Goal: Information Seeking & Learning: Find specific fact

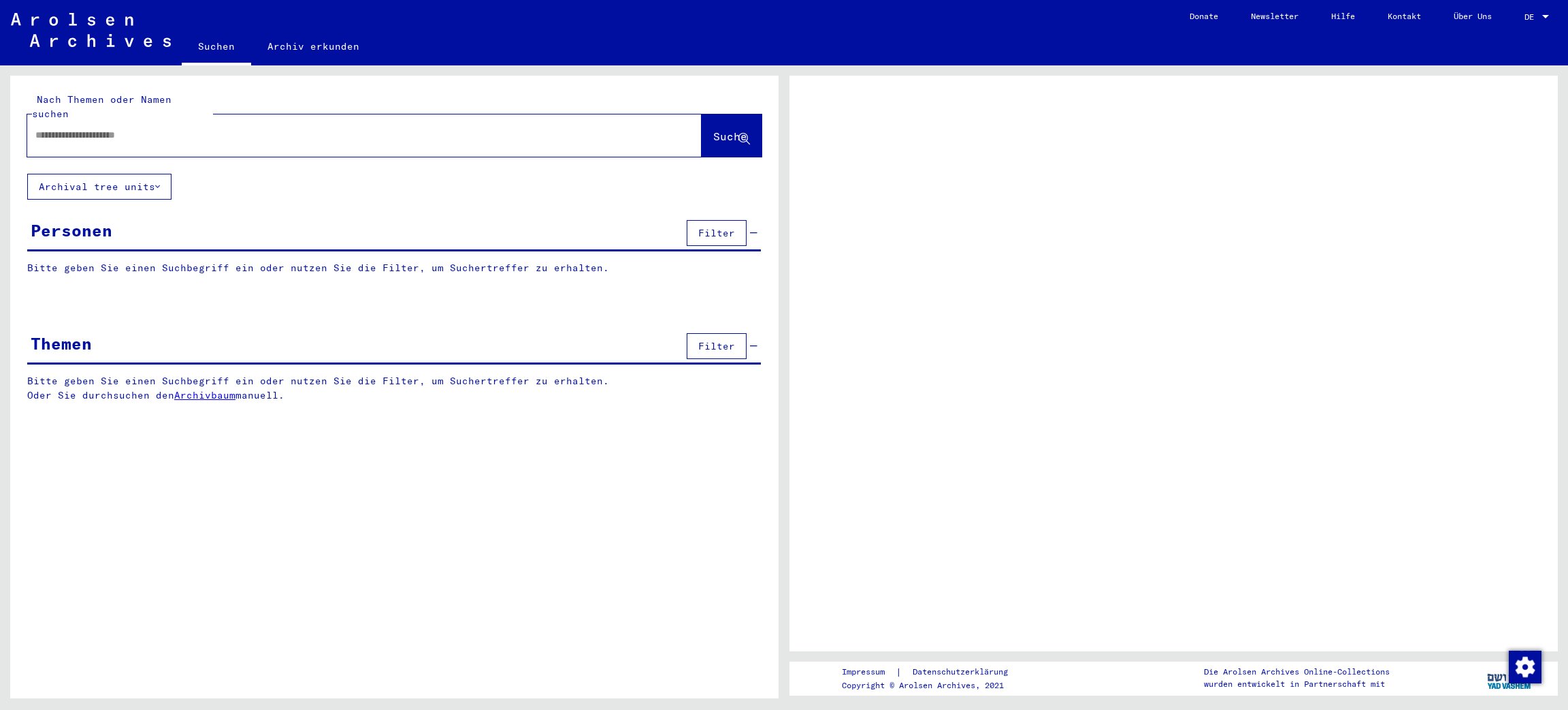
click at [160, 130] on div at bounding box center [348, 135] width 642 height 31
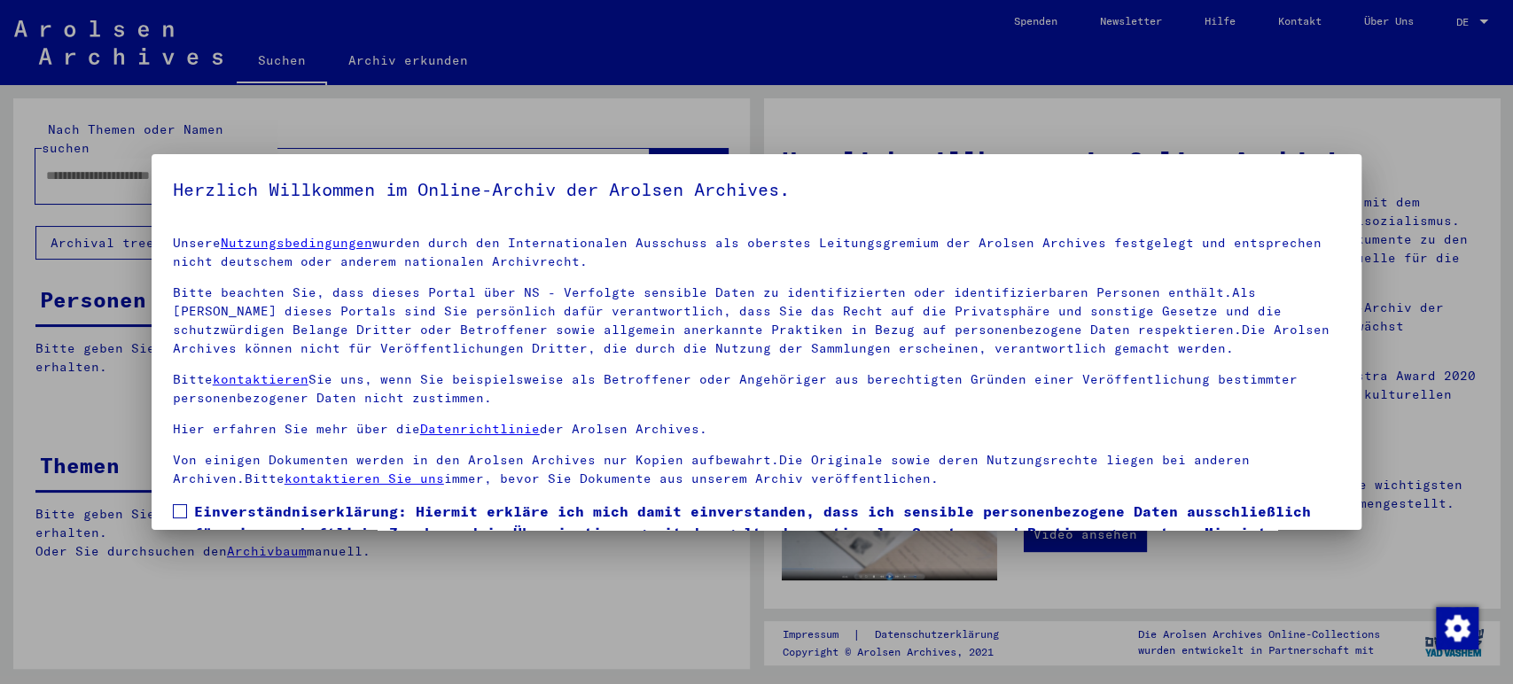
scroll to position [98, 0]
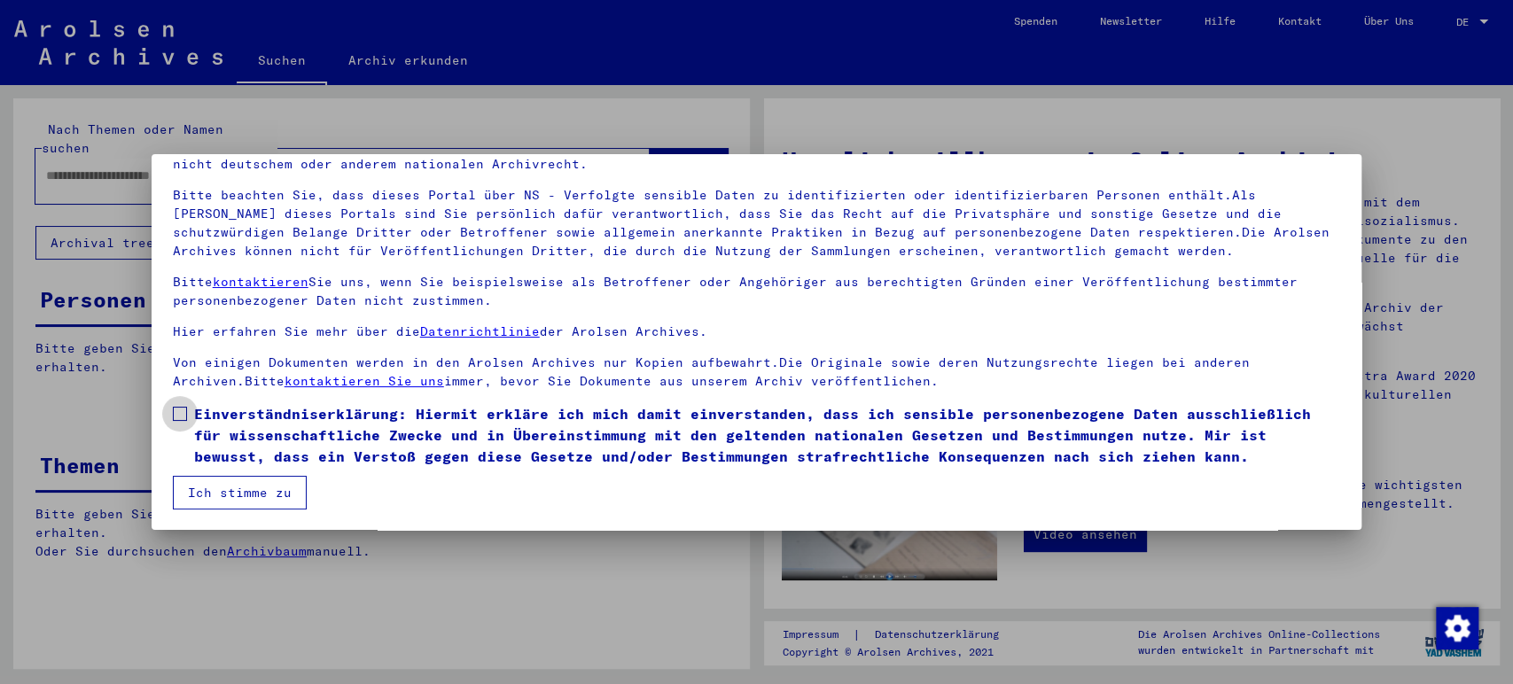
click at [175, 413] on span at bounding box center [180, 414] width 14 height 14
click at [215, 500] on button "Ich stimme zu" at bounding box center [240, 493] width 134 height 34
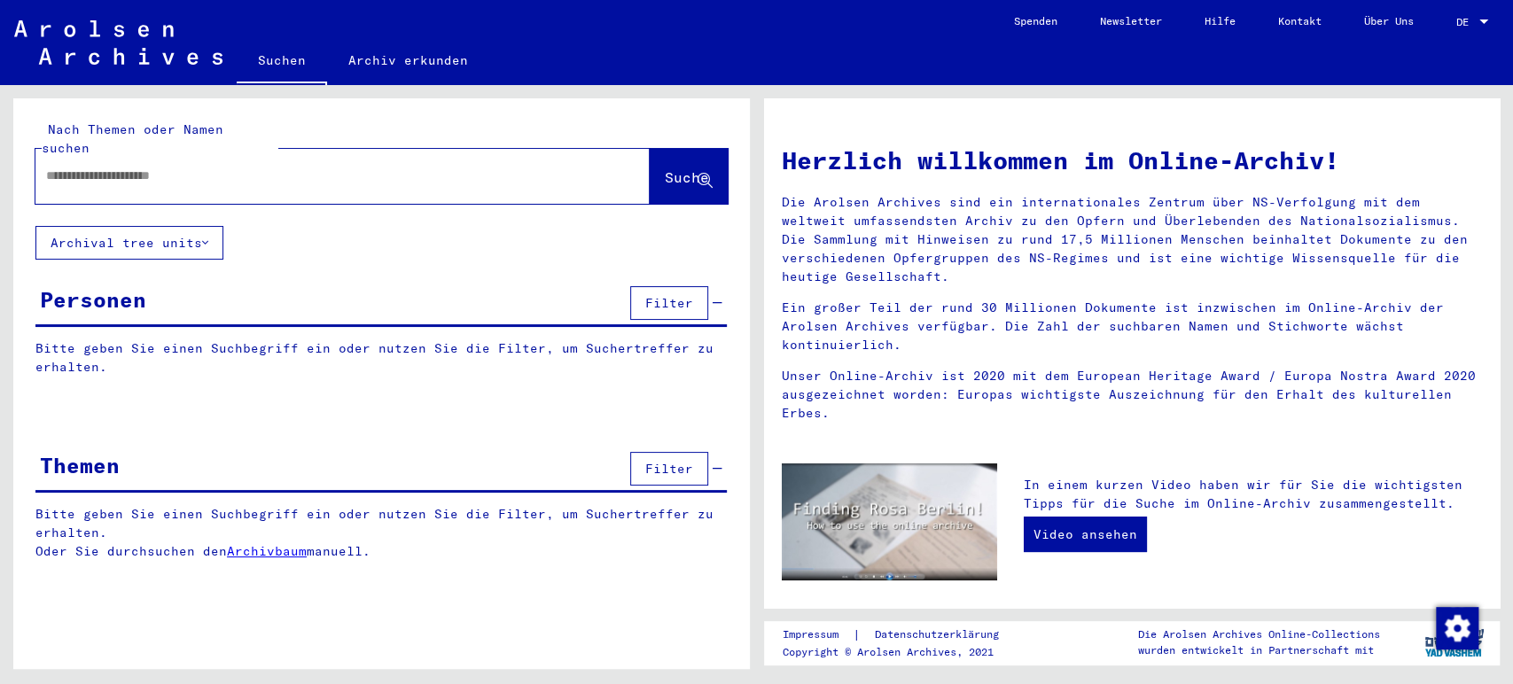
click at [135, 167] on input "text" at bounding box center [321, 176] width 550 height 19
type input "**********"
click at [665, 168] on span "Suche" at bounding box center [687, 177] width 44 height 18
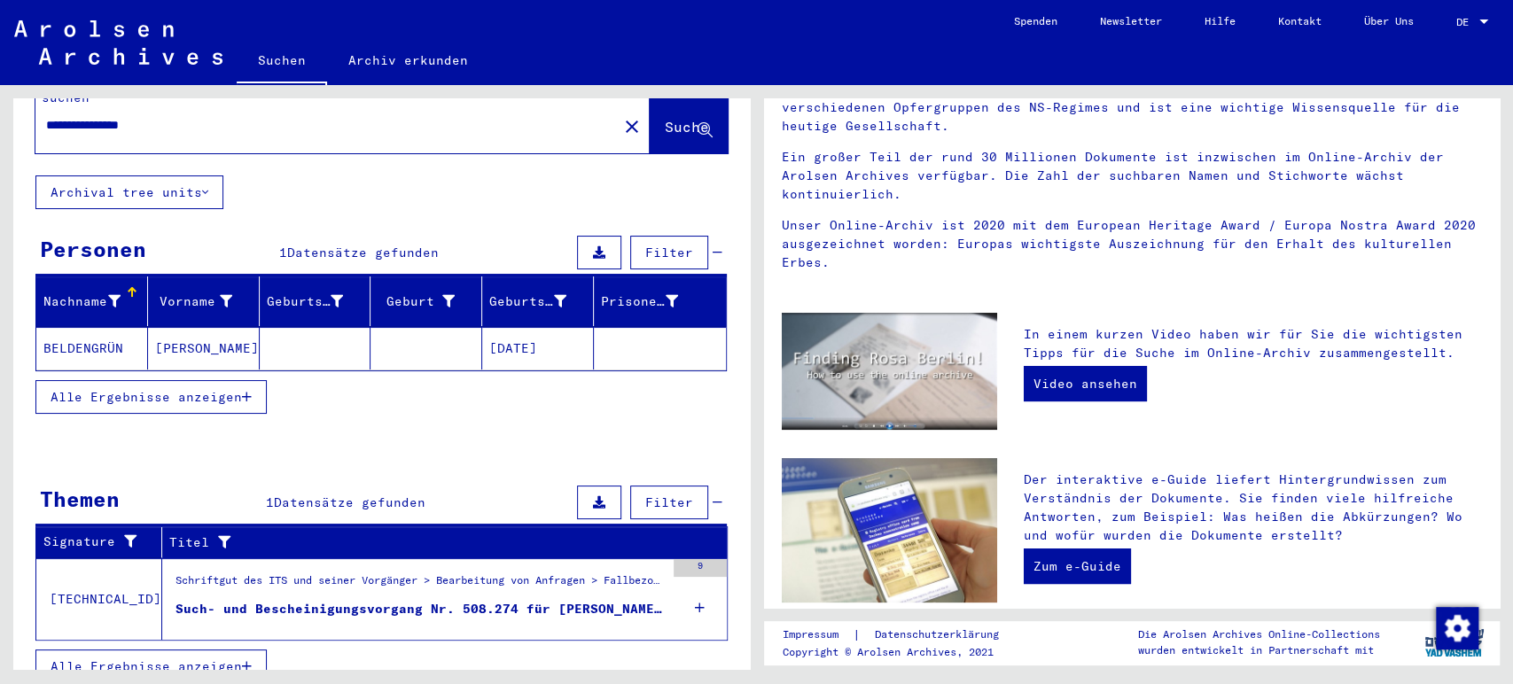
scroll to position [52, 0]
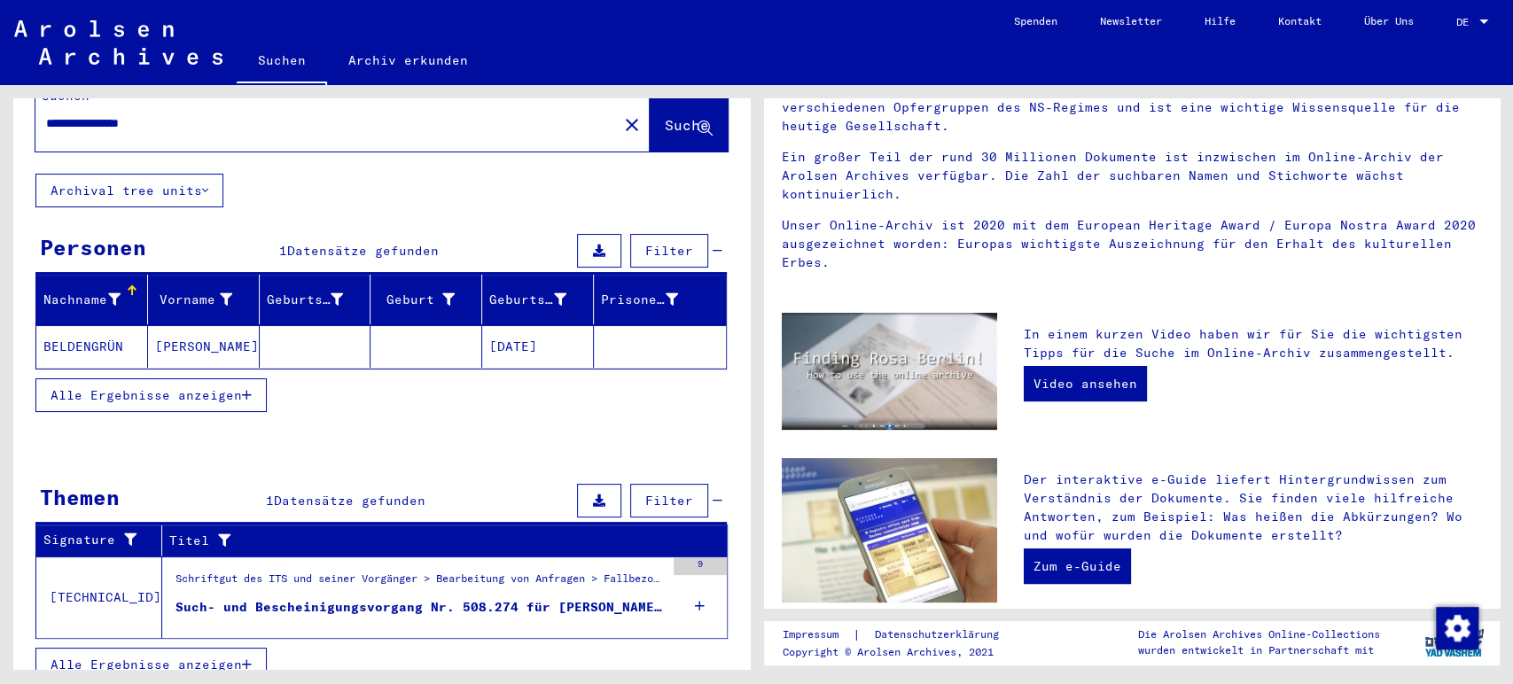
click at [535, 575] on figure "Schriftgut des ITS und seiner Vorgänger > Bearbeitung von Anfragen > Fallbezoge…" at bounding box center [420, 584] width 489 height 27
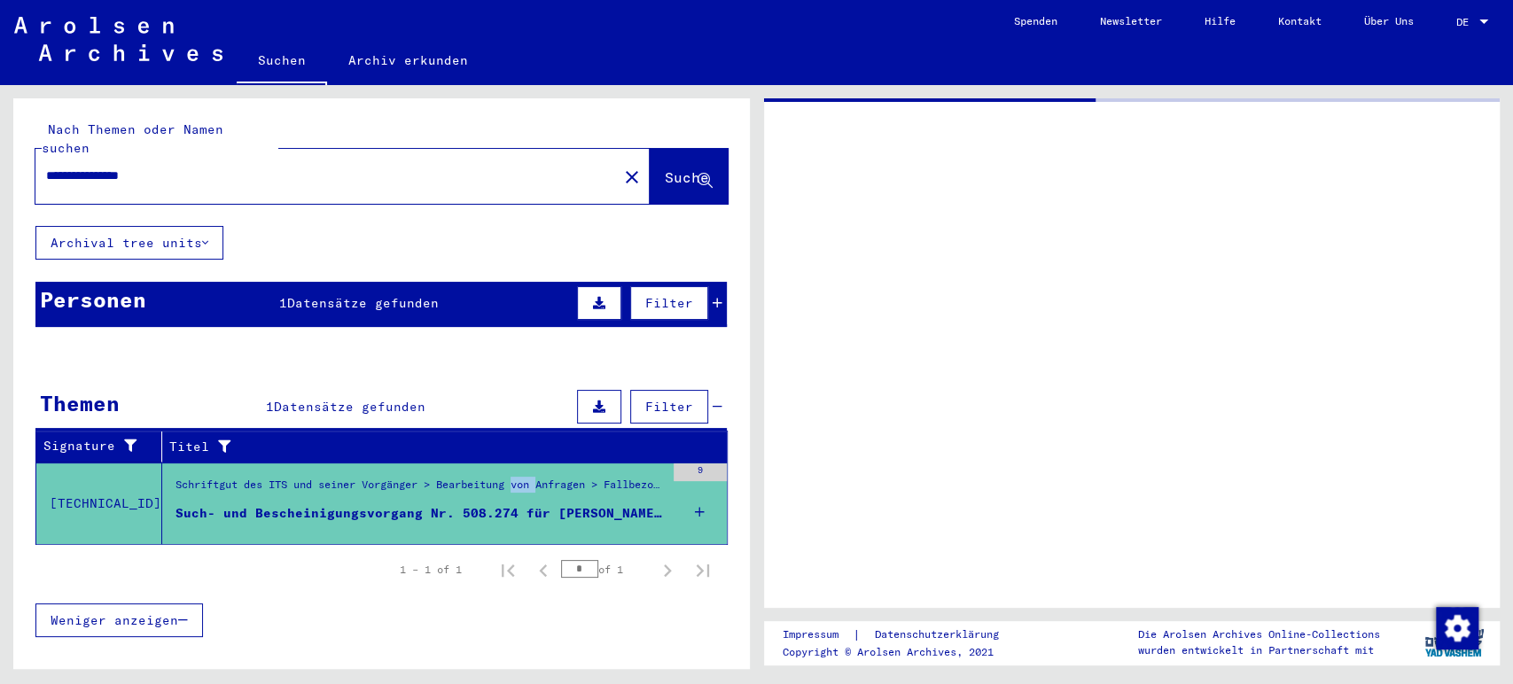
click at [535, 575] on div "Signature Titel [TECHNICAL_ID] Schriftgut des ITS und seiner Vorgänger > Bearbe…" at bounding box center [381, 513] width 692 height 164
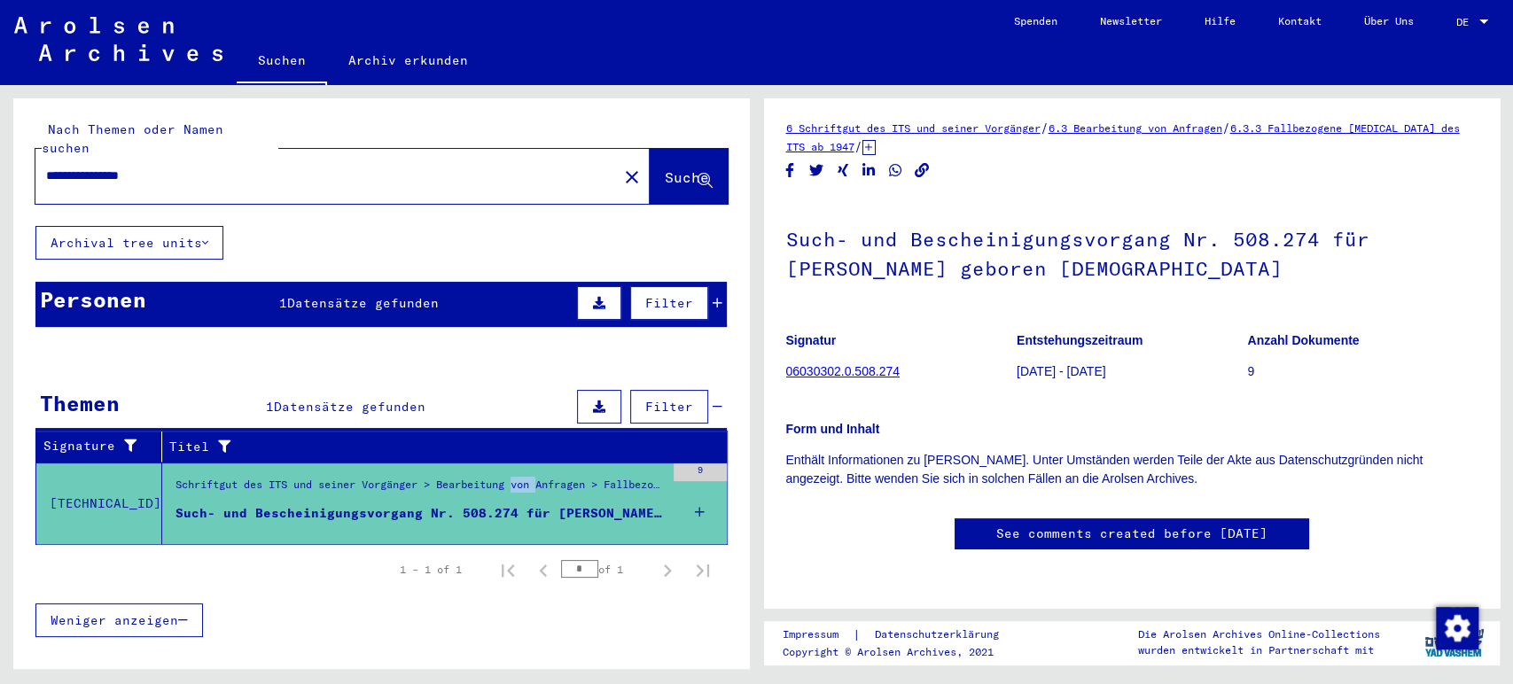
scroll to position [27, 0]
click at [1249, 333] on b "Anzahl Dokumente" at bounding box center [1304, 340] width 112 height 14
click at [1248, 363] on p "9" at bounding box center [1363, 372] width 230 height 19
click at [866, 364] on link "06030302.0.508.274" at bounding box center [842, 371] width 113 height 14
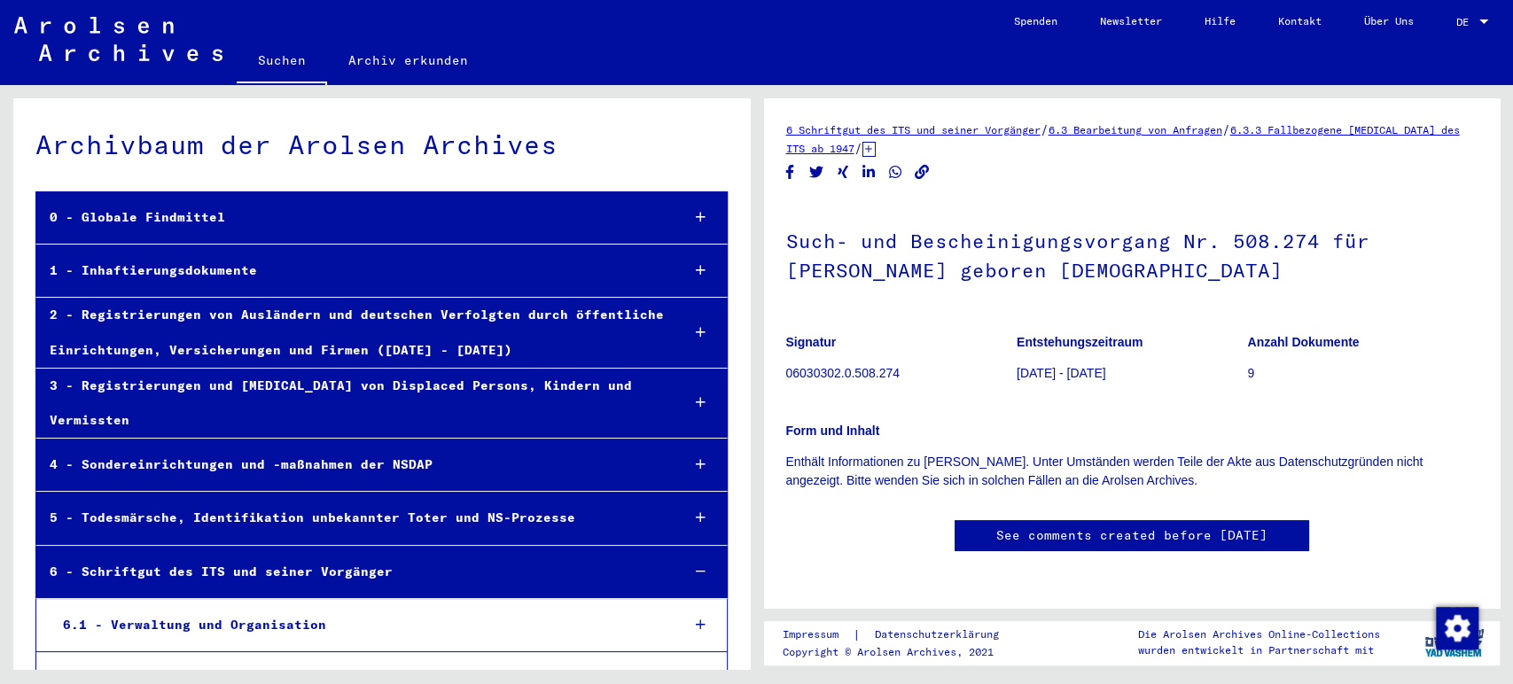
scroll to position [25234, 0]
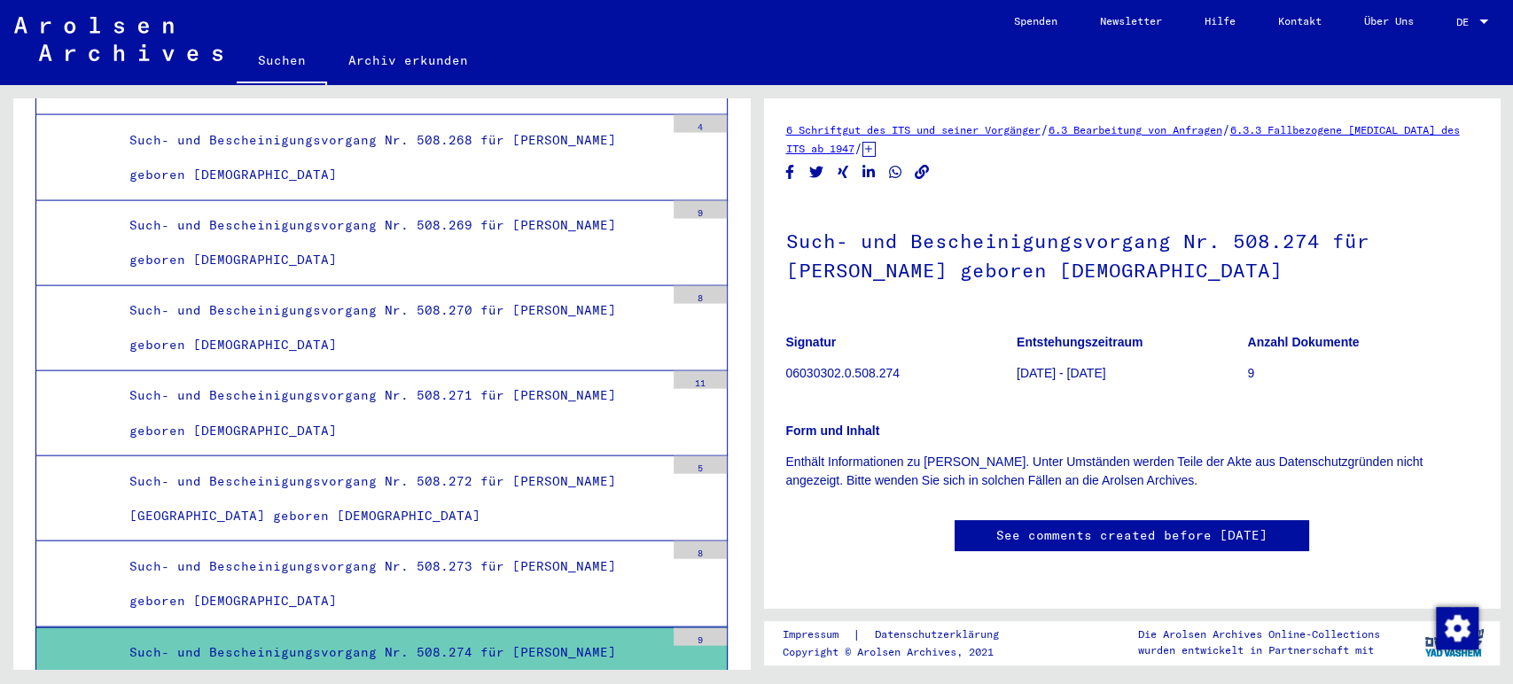
click at [999, 535] on link "See comments created before [DATE]" at bounding box center [1131, 536] width 271 height 19
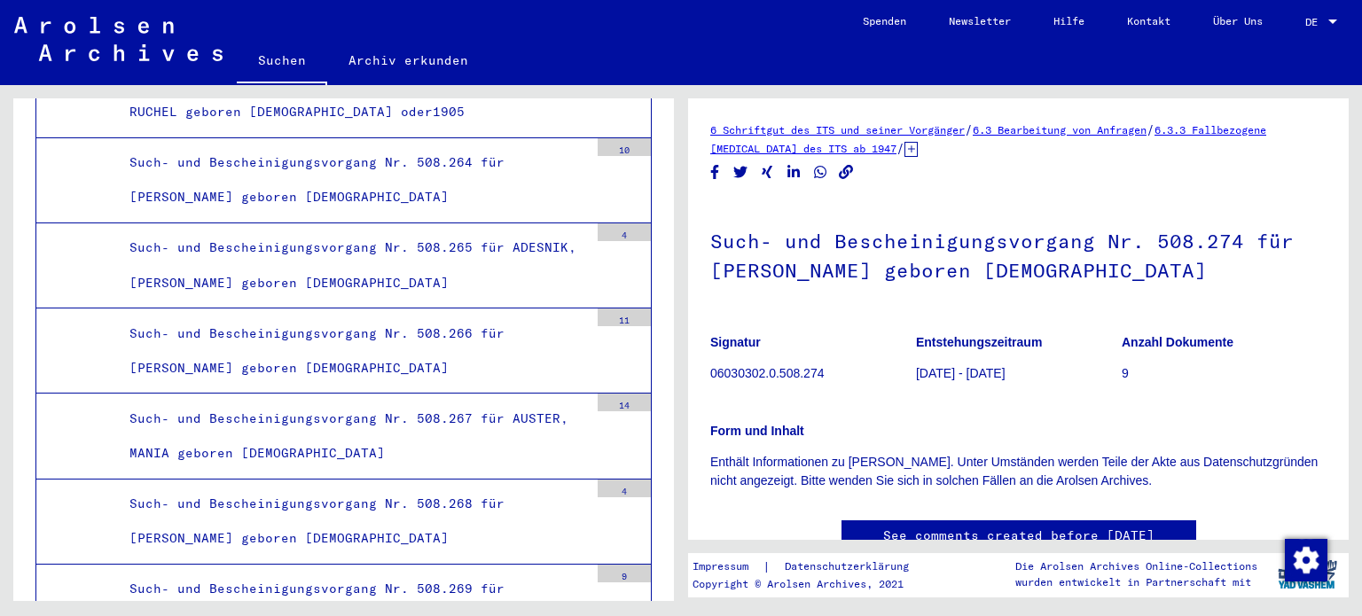
scroll to position [25412, 0]
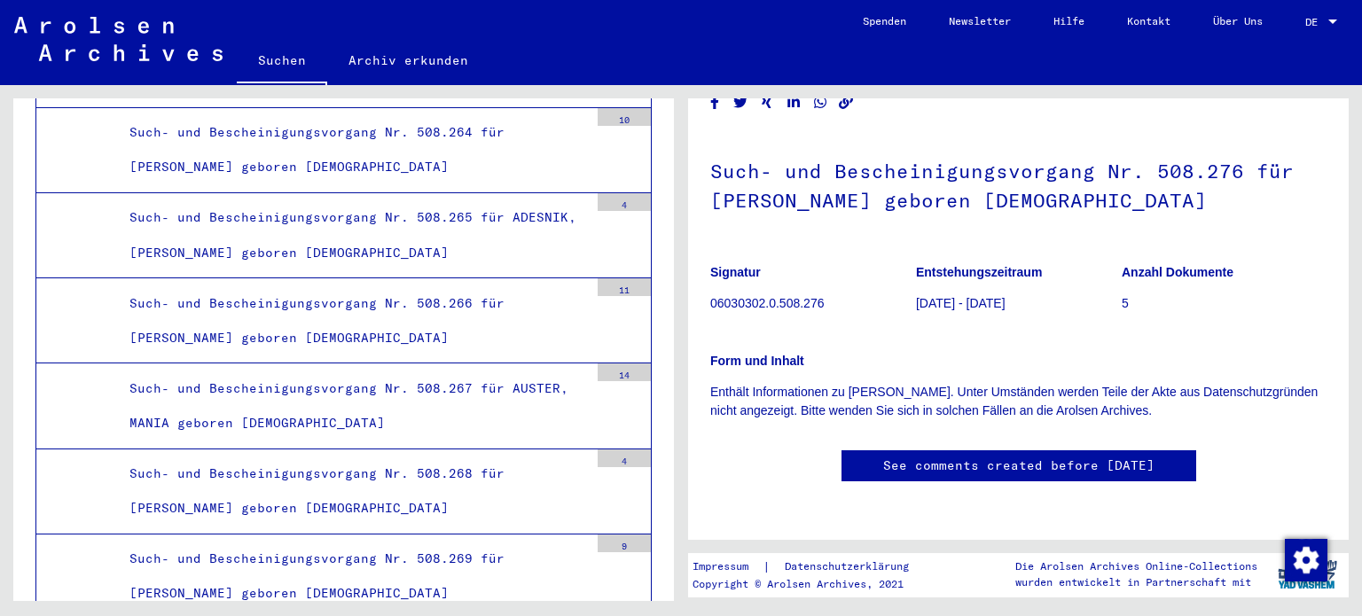
scroll to position [68, 0]
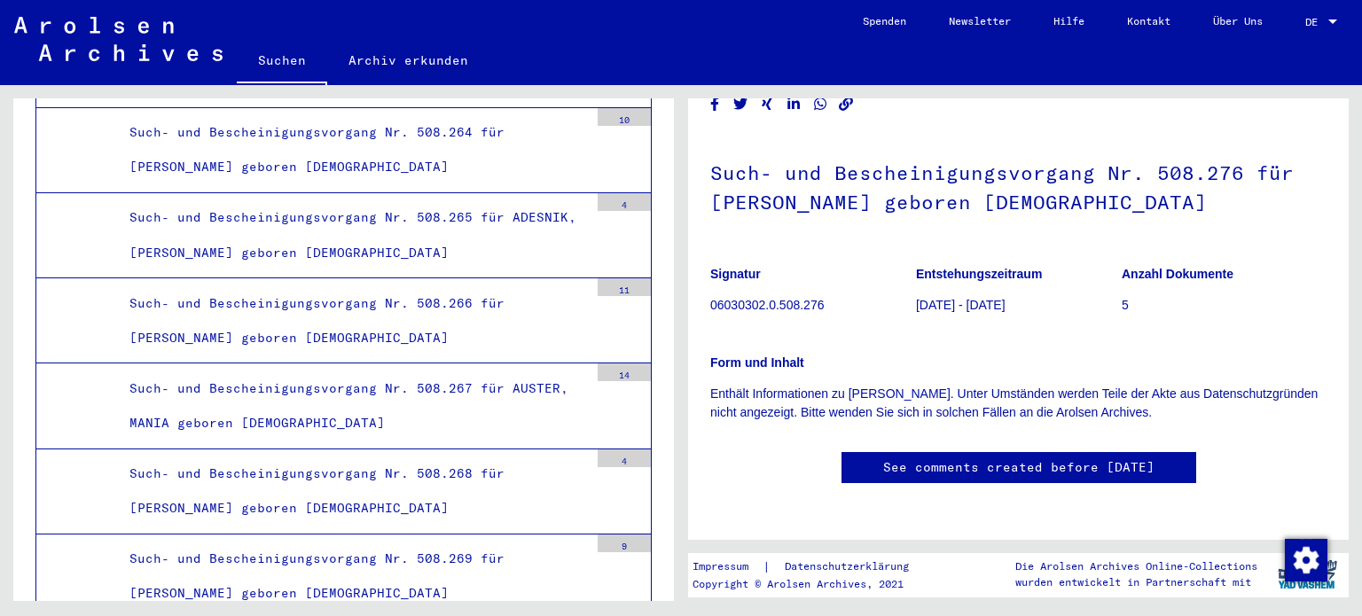
click at [1082, 467] on link "See comments created before [DATE]" at bounding box center [1018, 467] width 271 height 19
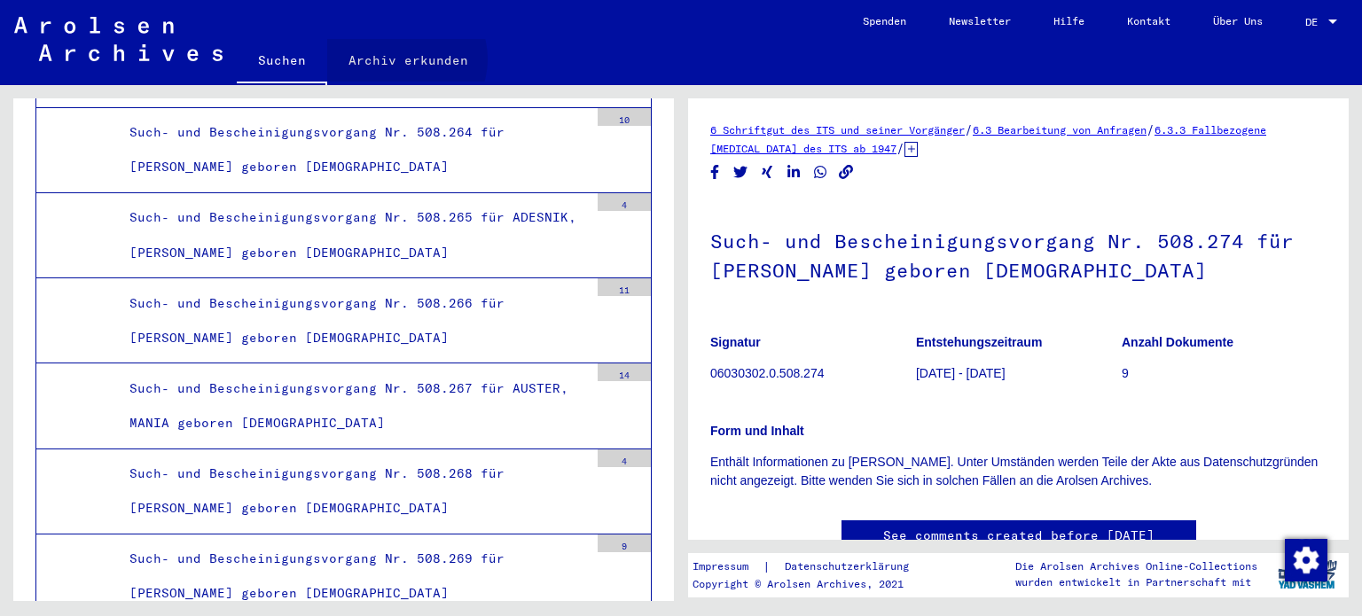
click at [402, 59] on link "Archiv erkunden" at bounding box center [408, 60] width 162 height 43
